Goal: Task Accomplishment & Management: Use online tool/utility

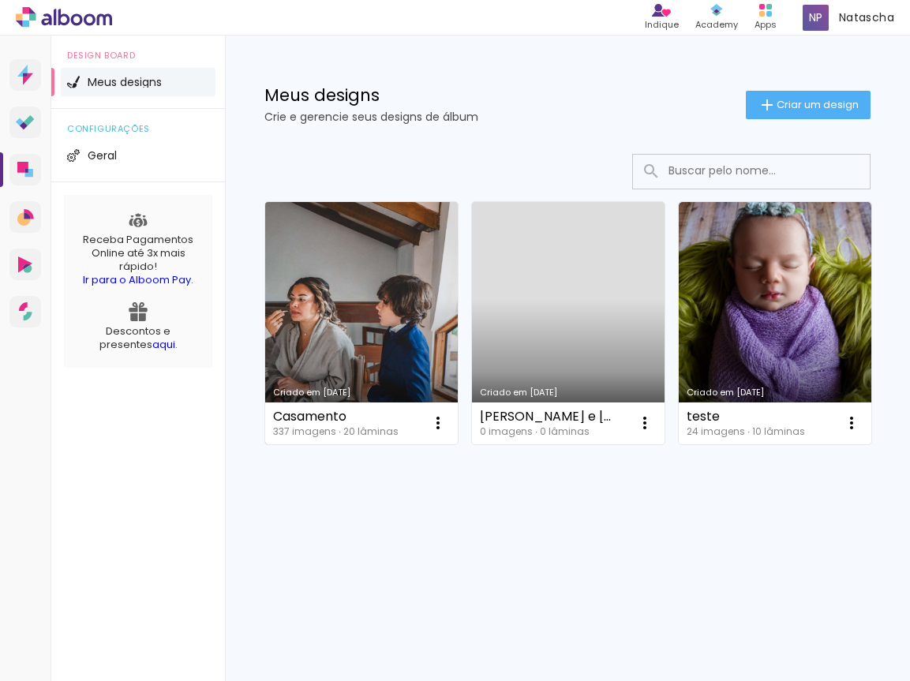
click at [376, 337] on link "Criado em [DATE]" at bounding box center [361, 323] width 193 height 242
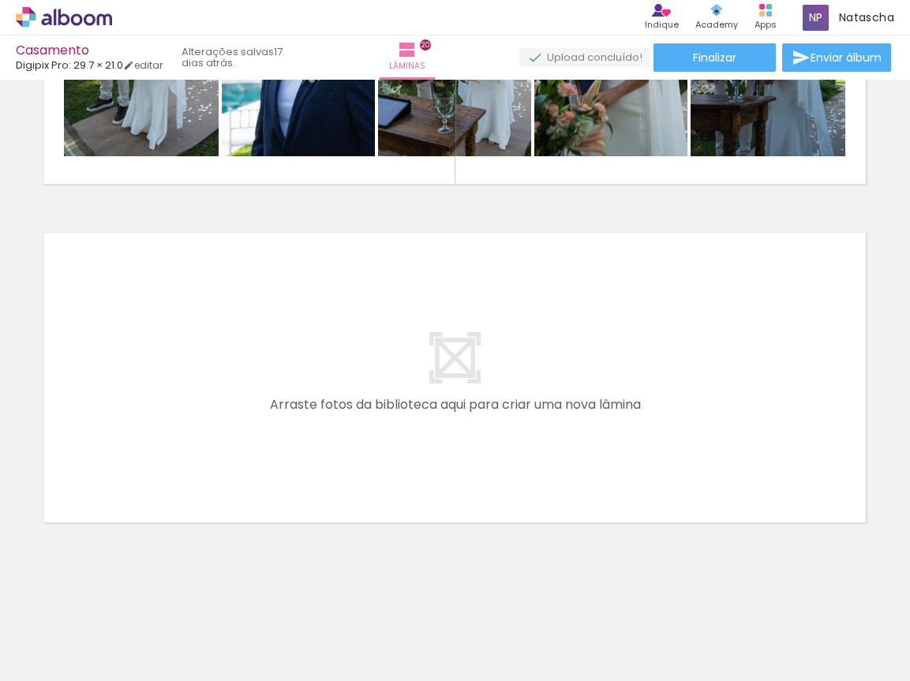
scroll to position [6274, 0]
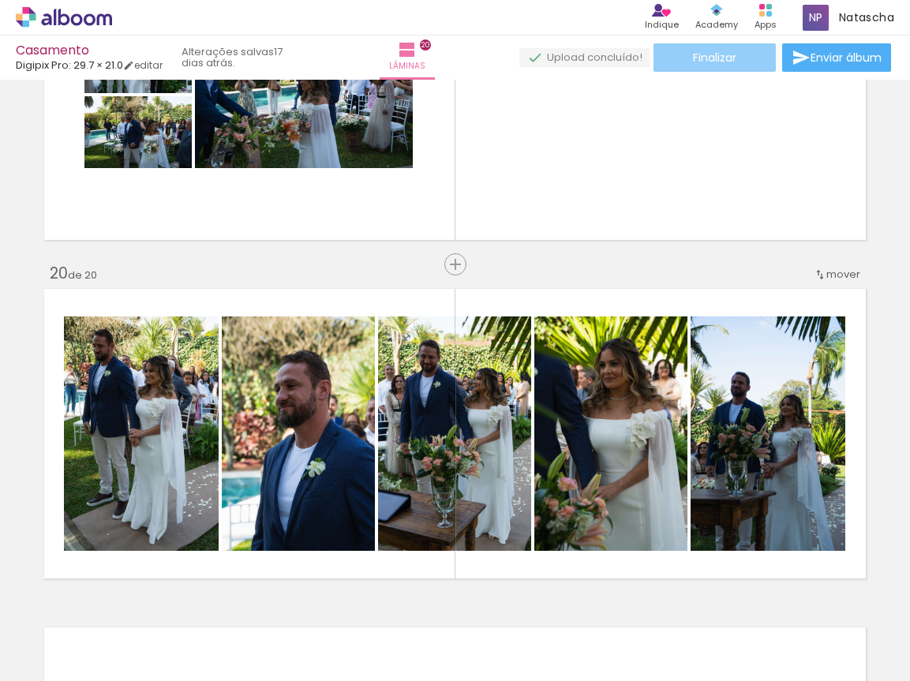
click at [743, 63] on paper-button "Finalizar" at bounding box center [714, 57] width 122 height 28
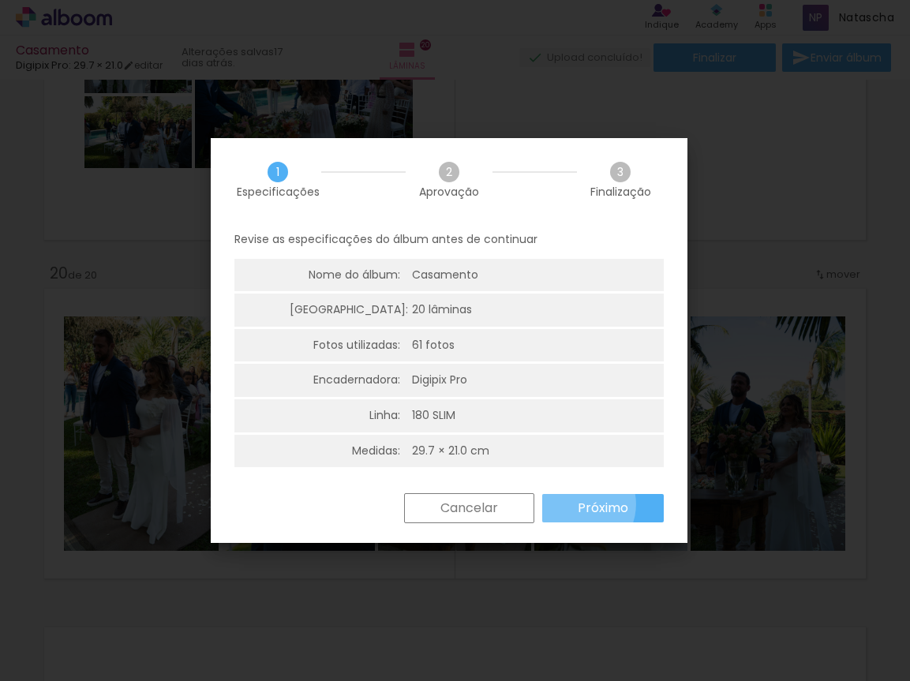
click at [0, 0] on slot "Próximo" at bounding box center [0, 0] width 0 height 0
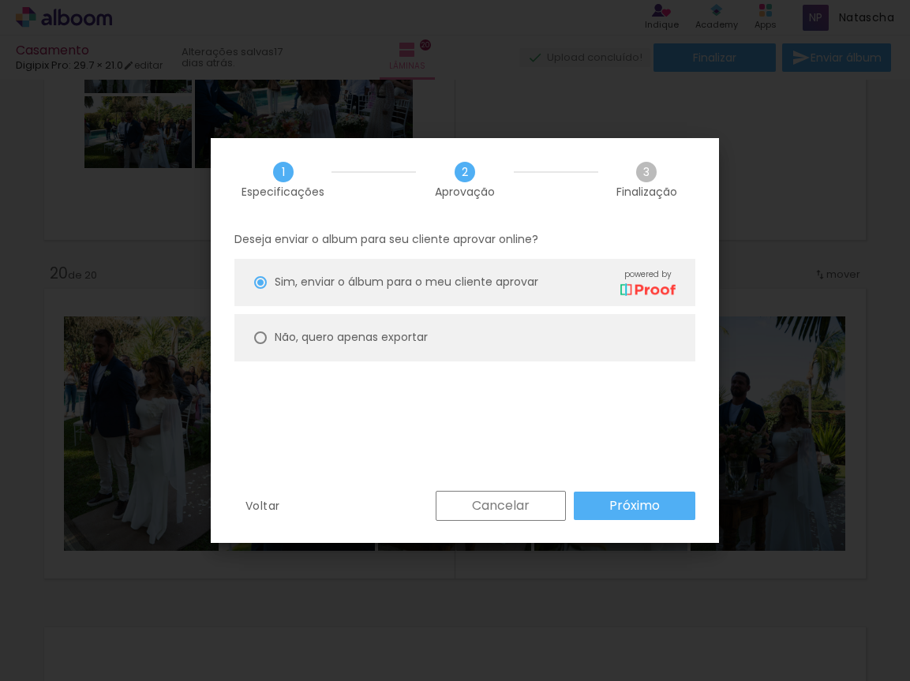
click at [0, 0] on slot "Cancelar" at bounding box center [0, 0] width 0 height 0
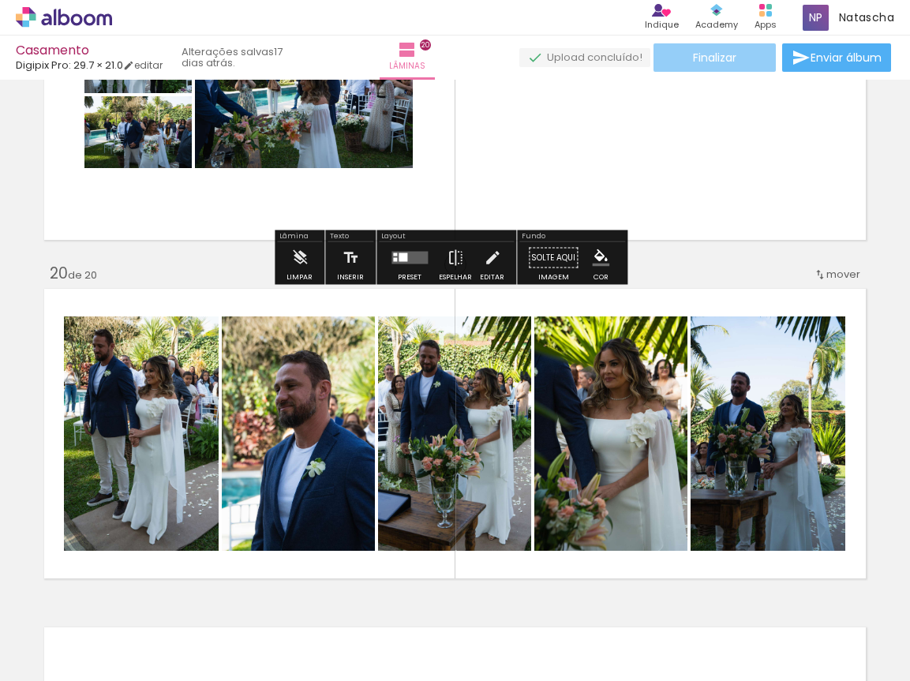
click at [693, 59] on span "Finalizar" at bounding box center [714, 57] width 43 height 11
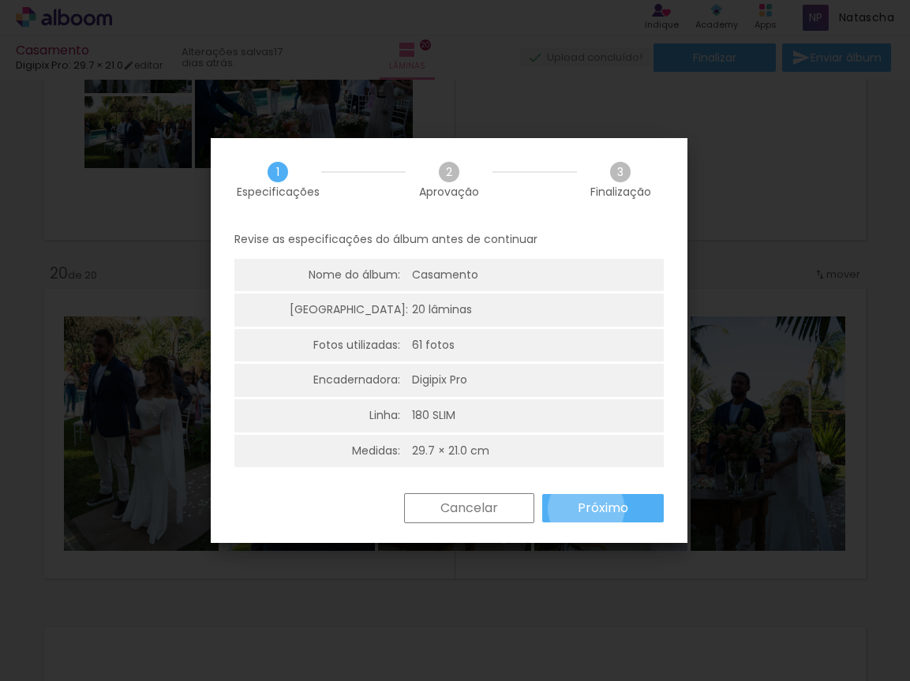
click at [0, 0] on slot "Próximo" at bounding box center [0, 0] width 0 height 0
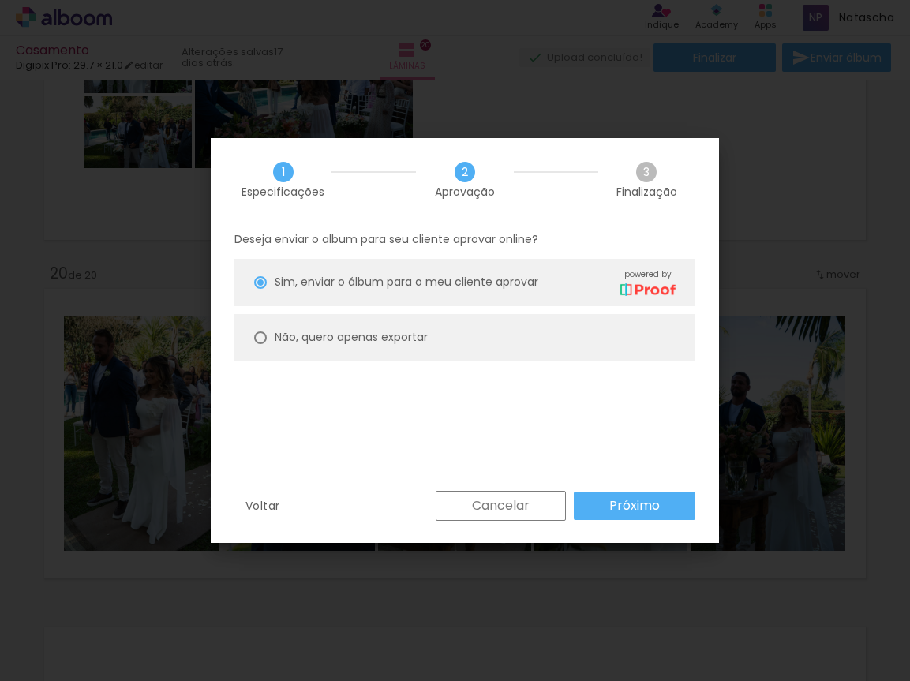
drag, startPoint x: 322, startPoint y: 335, endPoint x: 365, endPoint y: 339, distance: 42.8
click at [0, 0] on slot "Não, quero apenas exportar" at bounding box center [0, 0] width 0 height 0
type paper-radio-button "on"
click at [0, 0] on div "Deseja enviar o album para seu cliente aprovar online? Sim, enviar o álbum para…" at bounding box center [0, 0] width 0 height 0
click at [0, 0] on paper-button "Próximo" at bounding box center [0, 0] width 0 height 0
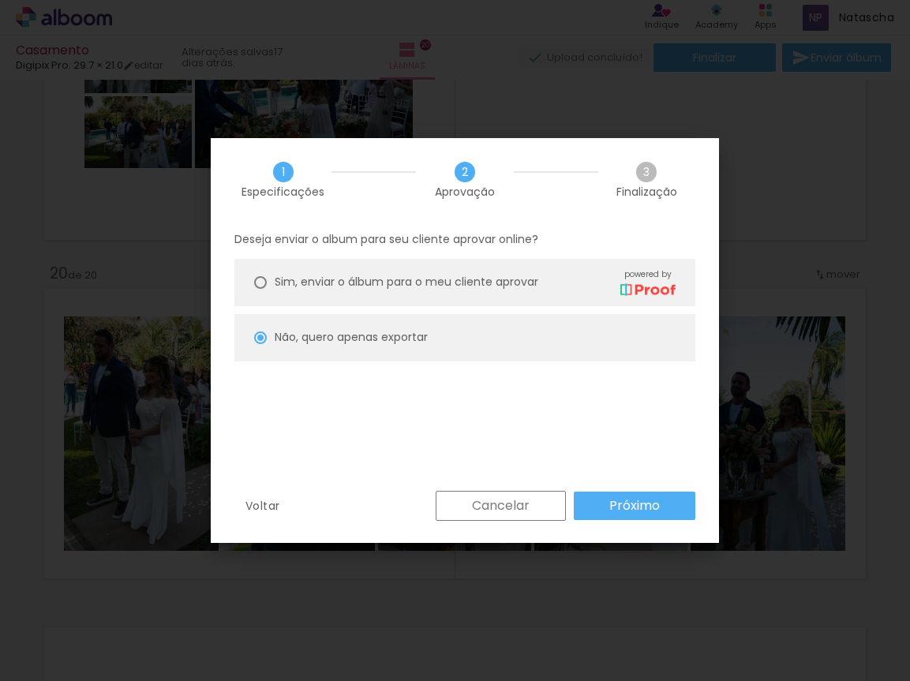
type input "Alta, 300 DPI"
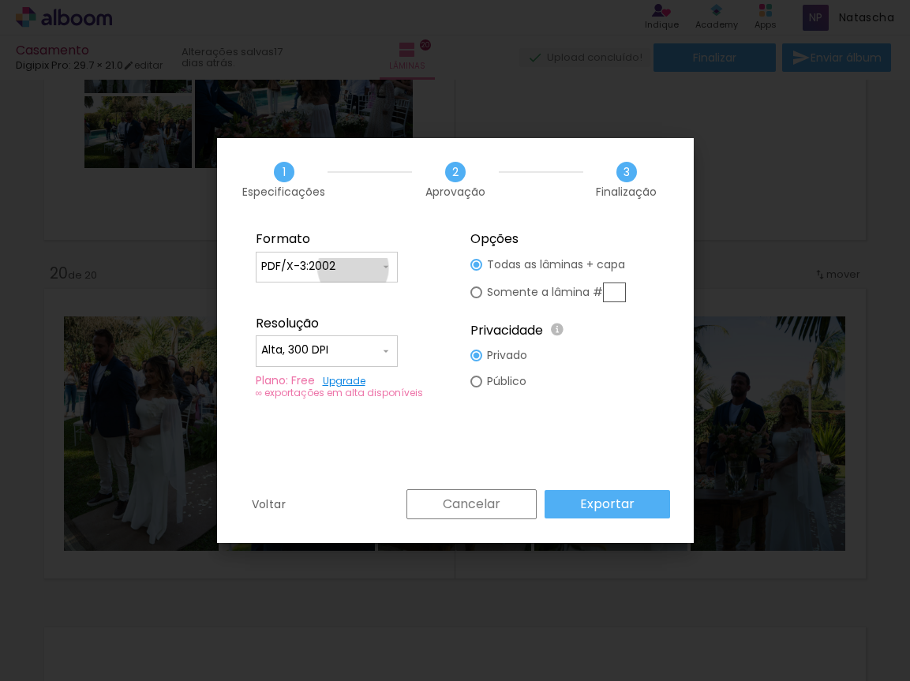
click at [0, 0] on input "PDF/X-3:2002" at bounding box center [0, 0] width 0 height 0
click at [0, 0] on div "Formato" at bounding box center [0, 0] width 0 height 0
click at [0, 0] on input "Alta, 300 DPI" at bounding box center [0, 0] width 0 height 0
click at [0, 0] on fieldset "Formato JPG PDF PDF/X-3:2002 Resolução Alta, 300 DPI Baixa Plano: Free Upgrade …" at bounding box center [0, 0] width 0 height 0
click at [0, 0] on slot "Somente a lâmina #" at bounding box center [0, 0] width 0 height 0
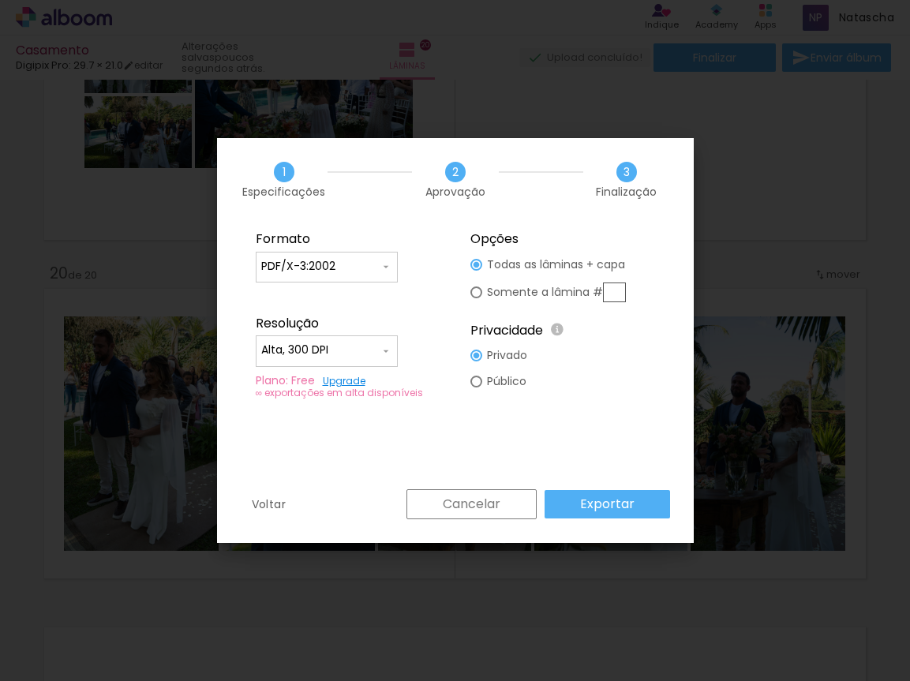
type paper-radio-button "on"
click at [0, 0] on div at bounding box center [0, 0] width 0 height 0
type paper-radio-button "on"
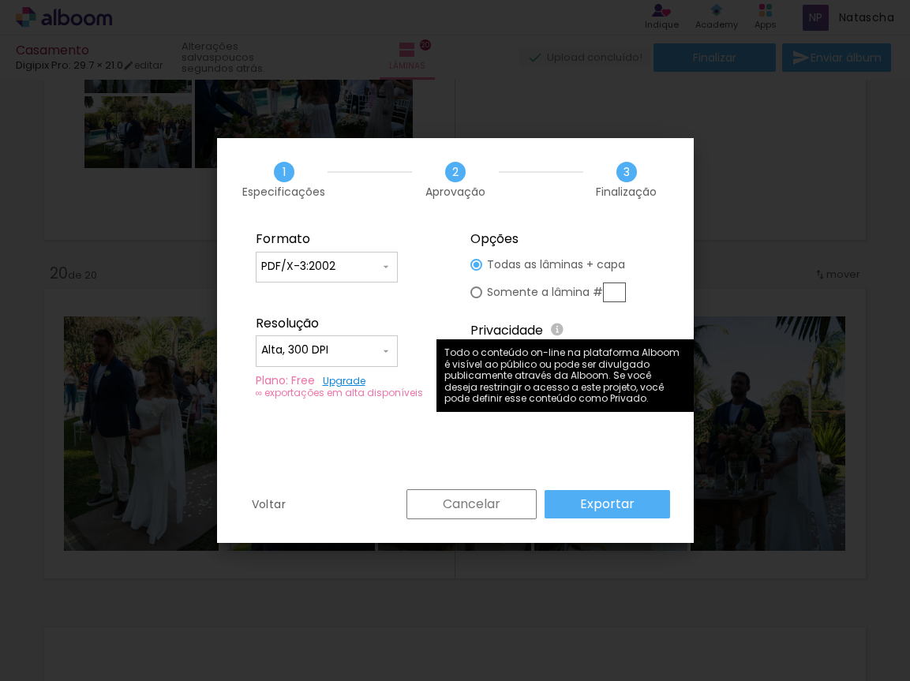
click at [0, 0] on div "Formato JPG PDF PDF/X-3:2002 Resolução Alta, 300 DPI Baixa Plano: Free Upgrade …" at bounding box center [0, 0] width 0 height 0
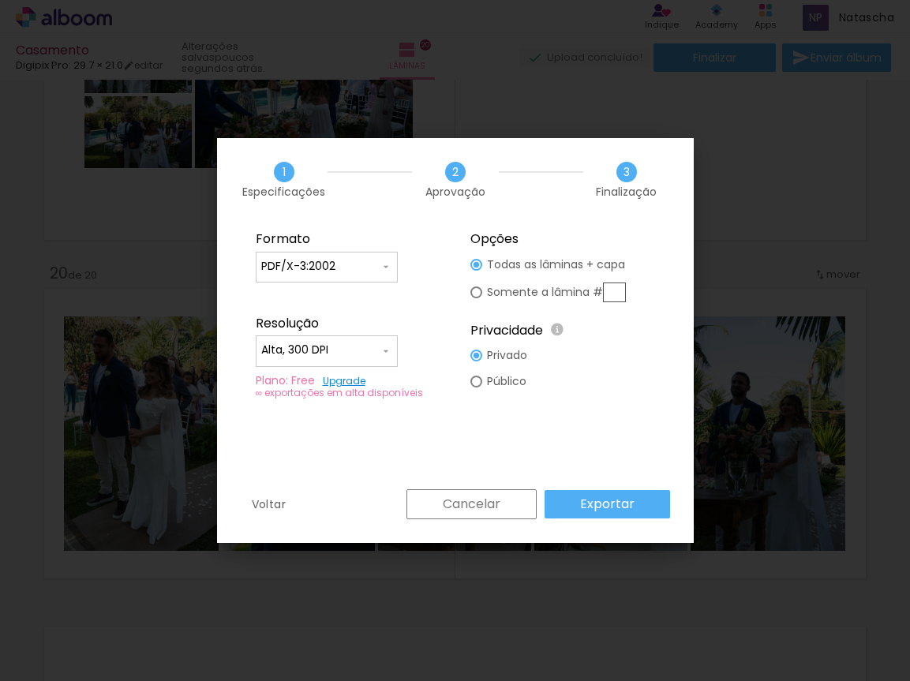
click at [0, 0] on link "Upgrade" at bounding box center [0, 0] width 0 height 0
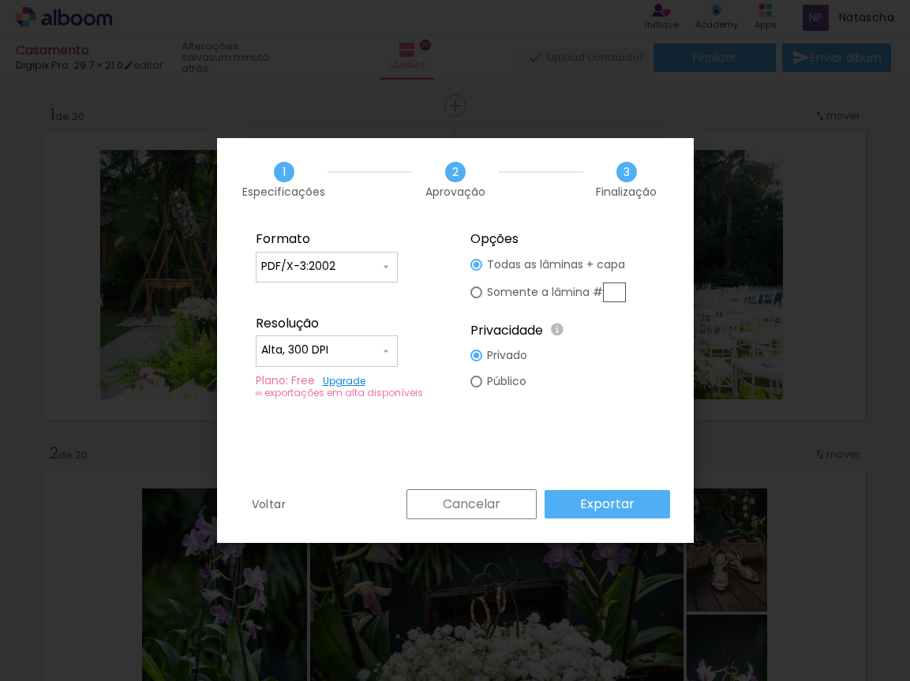
scroll to position [6274, 0]
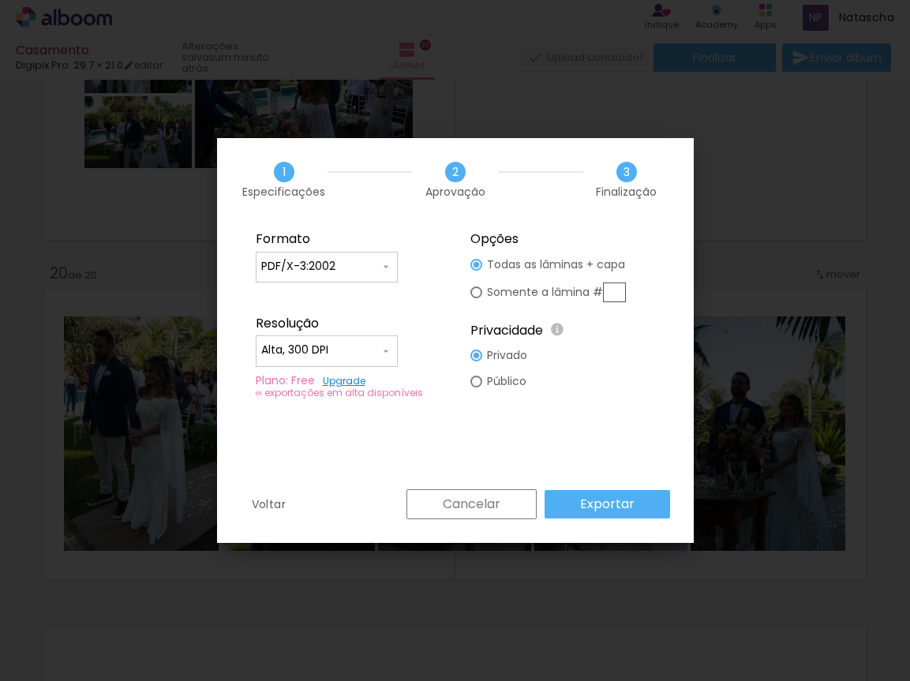
click at [0, 0] on slot "Exportar" at bounding box center [0, 0] width 0 height 0
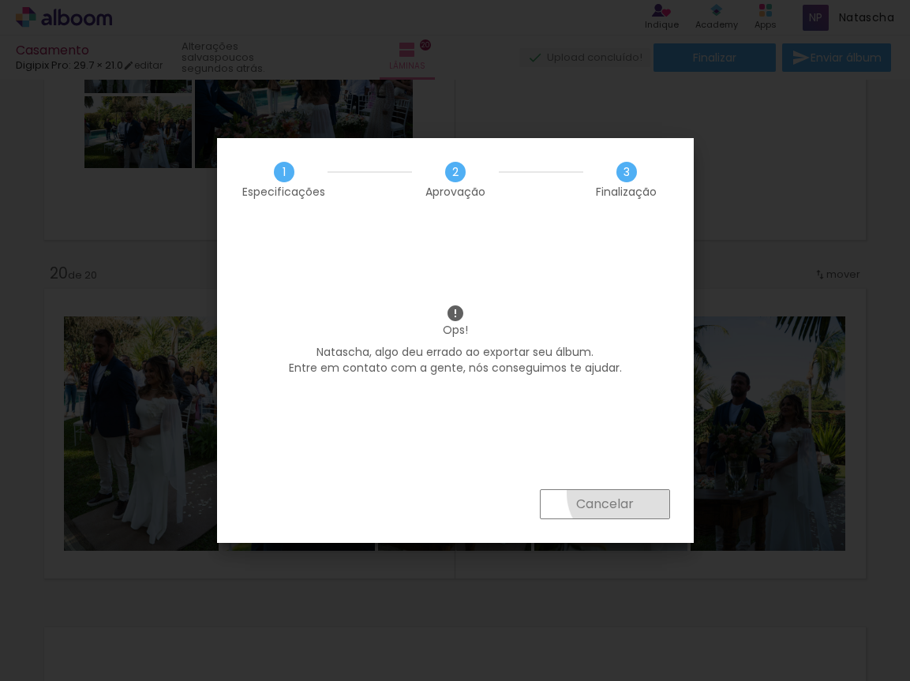
click at [623, 492] on paper-button "Cancelar" at bounding box center [605, 504] width 130 height 30
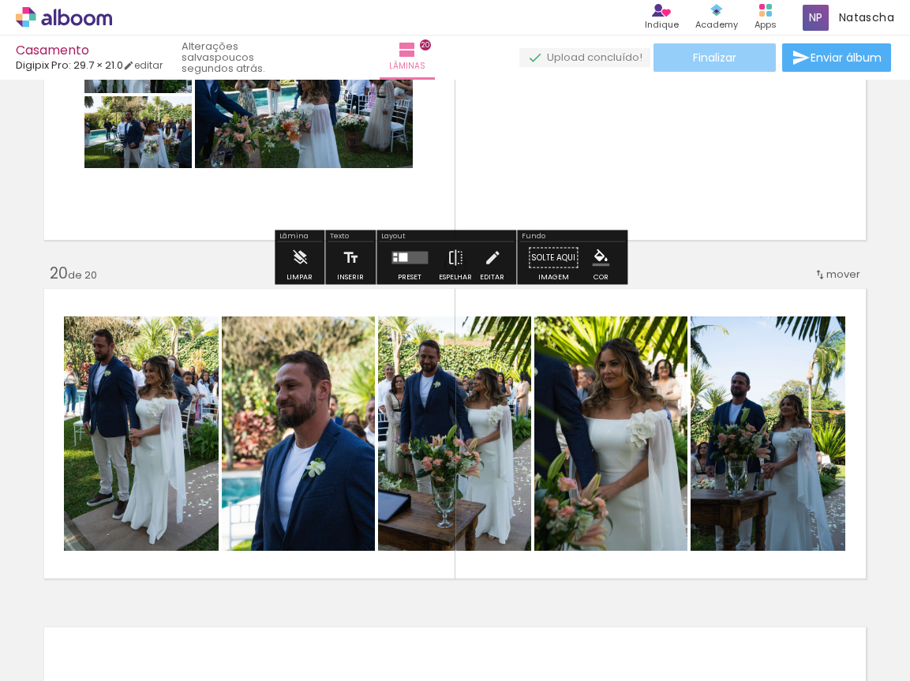
click at [712, 54] on span "Finalizar" at bounding box center [714, 57] width 43 height 11
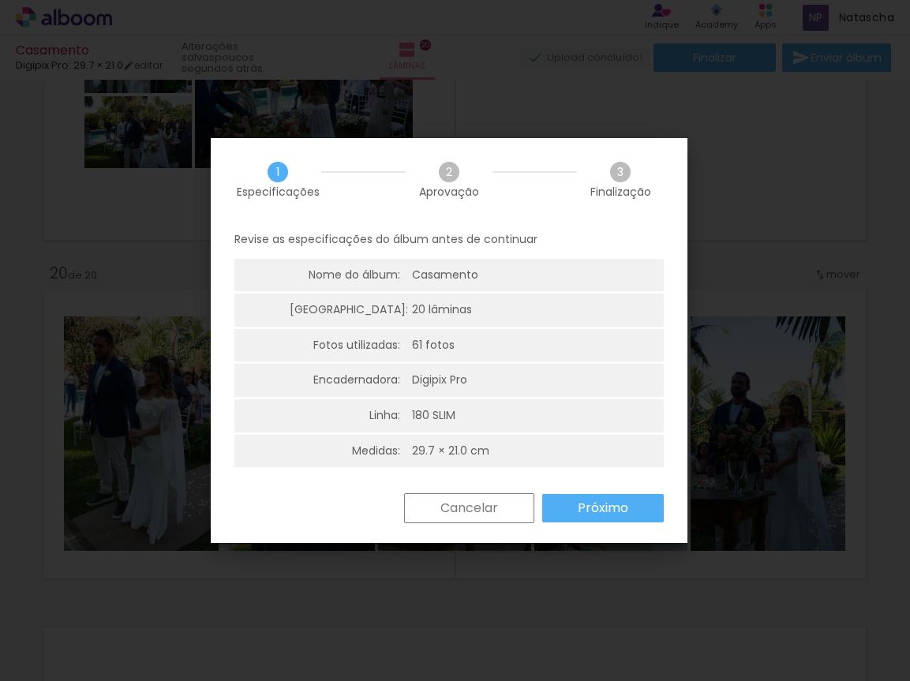
click at [577, 509] on paper-button "Próximo" at bounding box center [603, 508] width 122 height 28
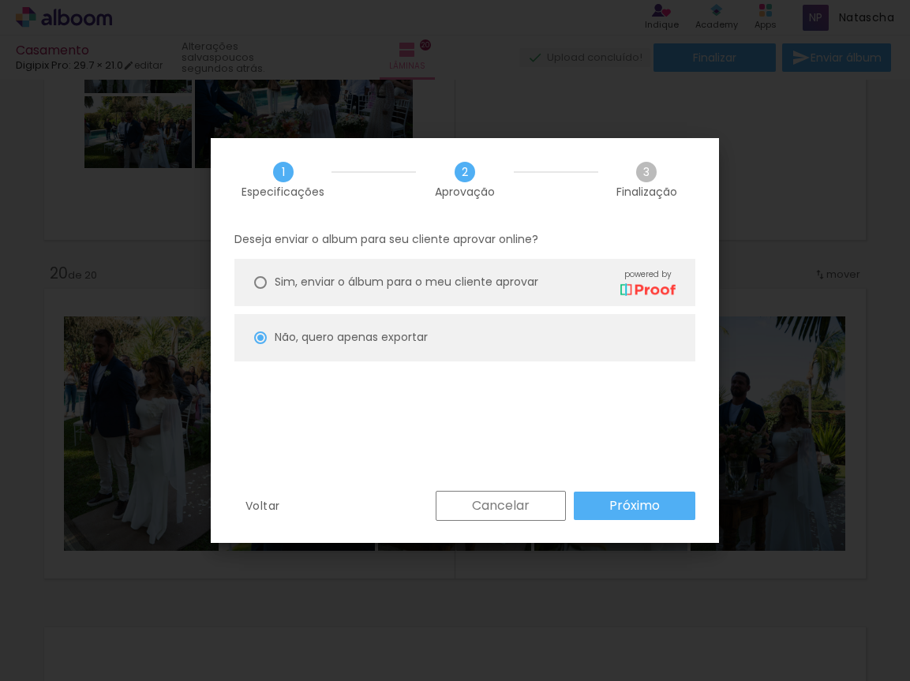
click at [590, 501] on paper-button "Próximo" at bounding box center [635, 506] width 122 height 28
type input "Alta, 300 DPI"
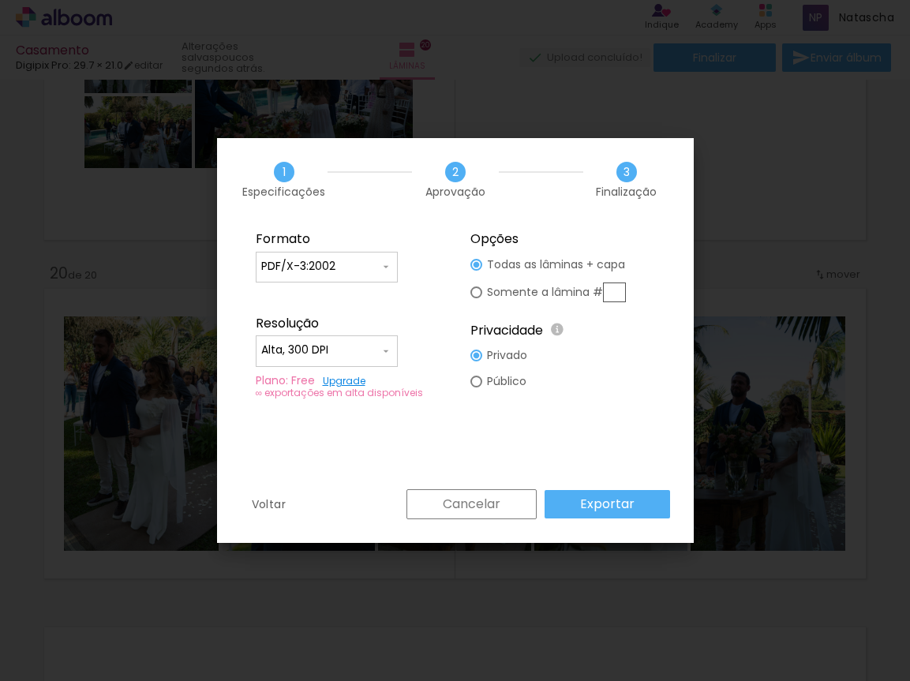
click at [579, 496] on paper-button "Exportar" at bounding box center [607, 504] width 125 height 28
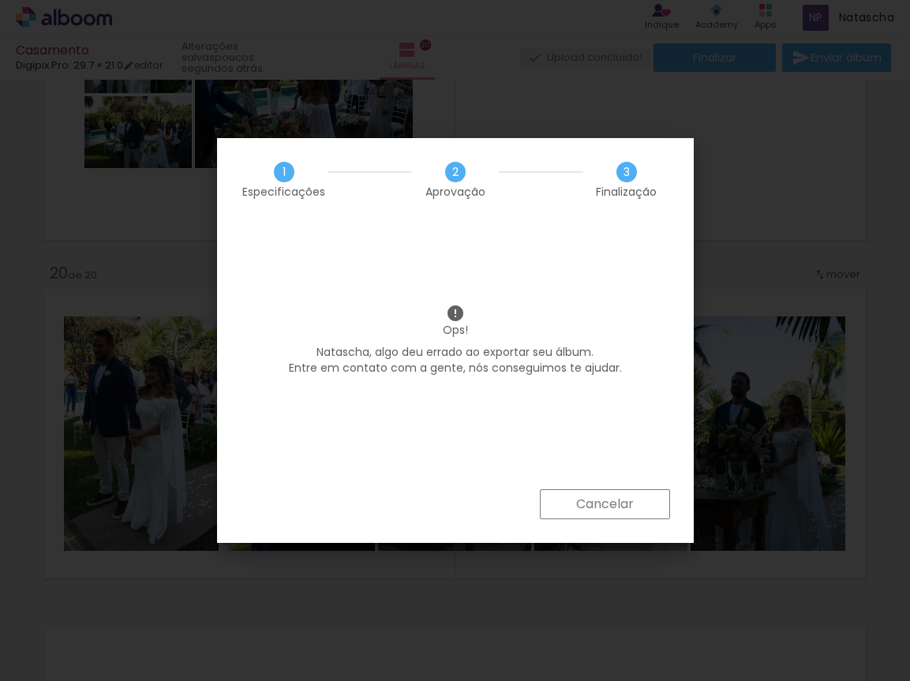
click at [0, 0] on slot "Cancelar" at bounding box center [0, 0] width 0 height 0
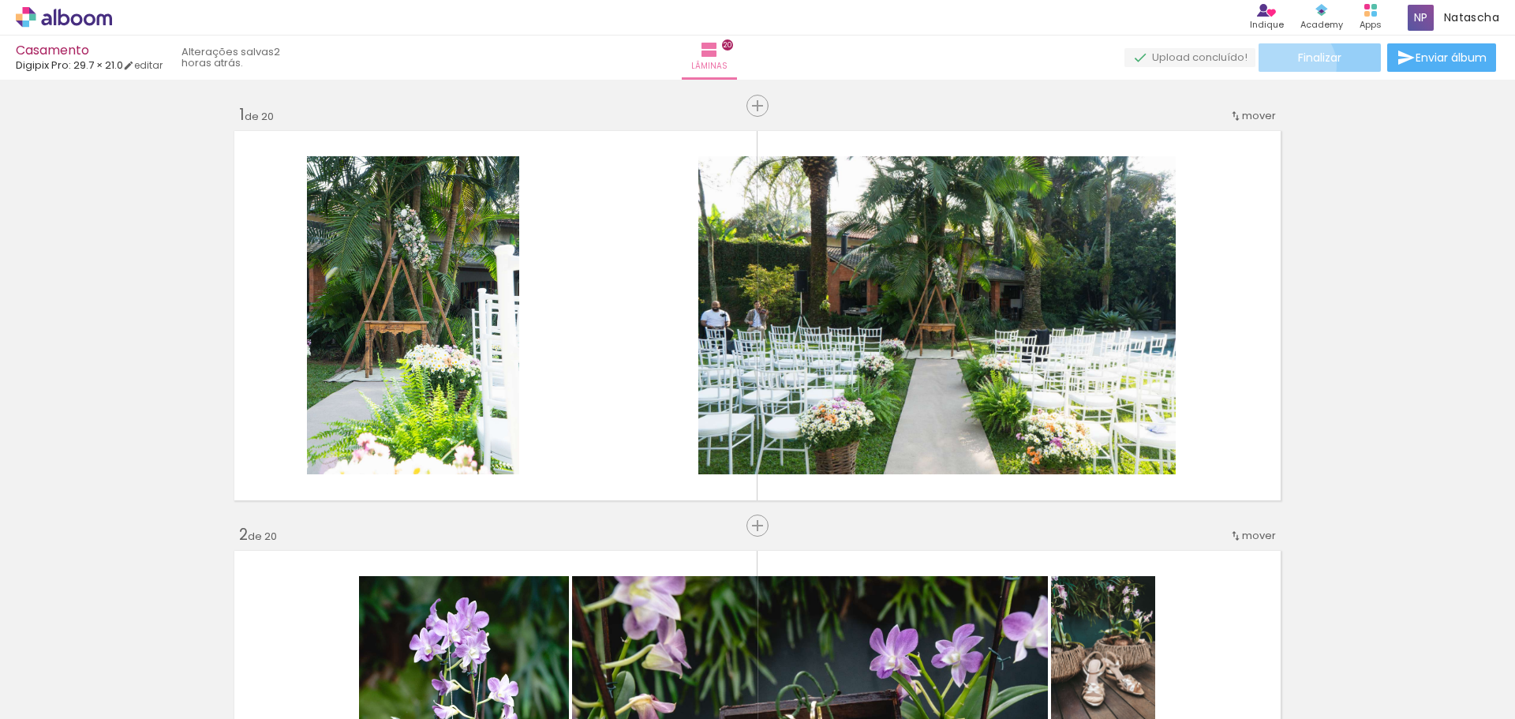
click at [909, 65] on paper-button "Finalizar" at bounding box center [1320, 57] width 122 height 28
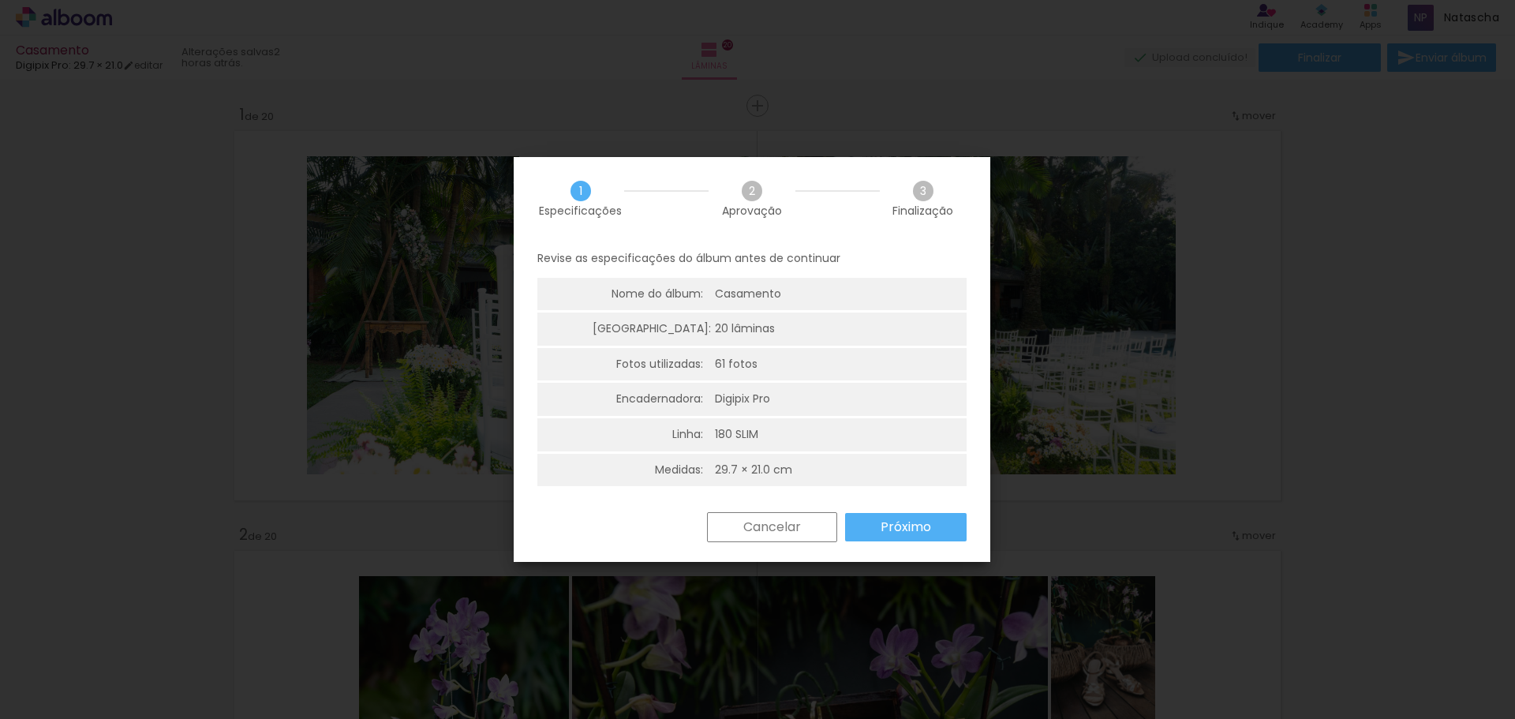
click at [807, 524] on paper-button "Cancelar" at bounding box center [772, 527] width 130 height 30
